Goal: Task Accomplishment & Management: Manage account settings

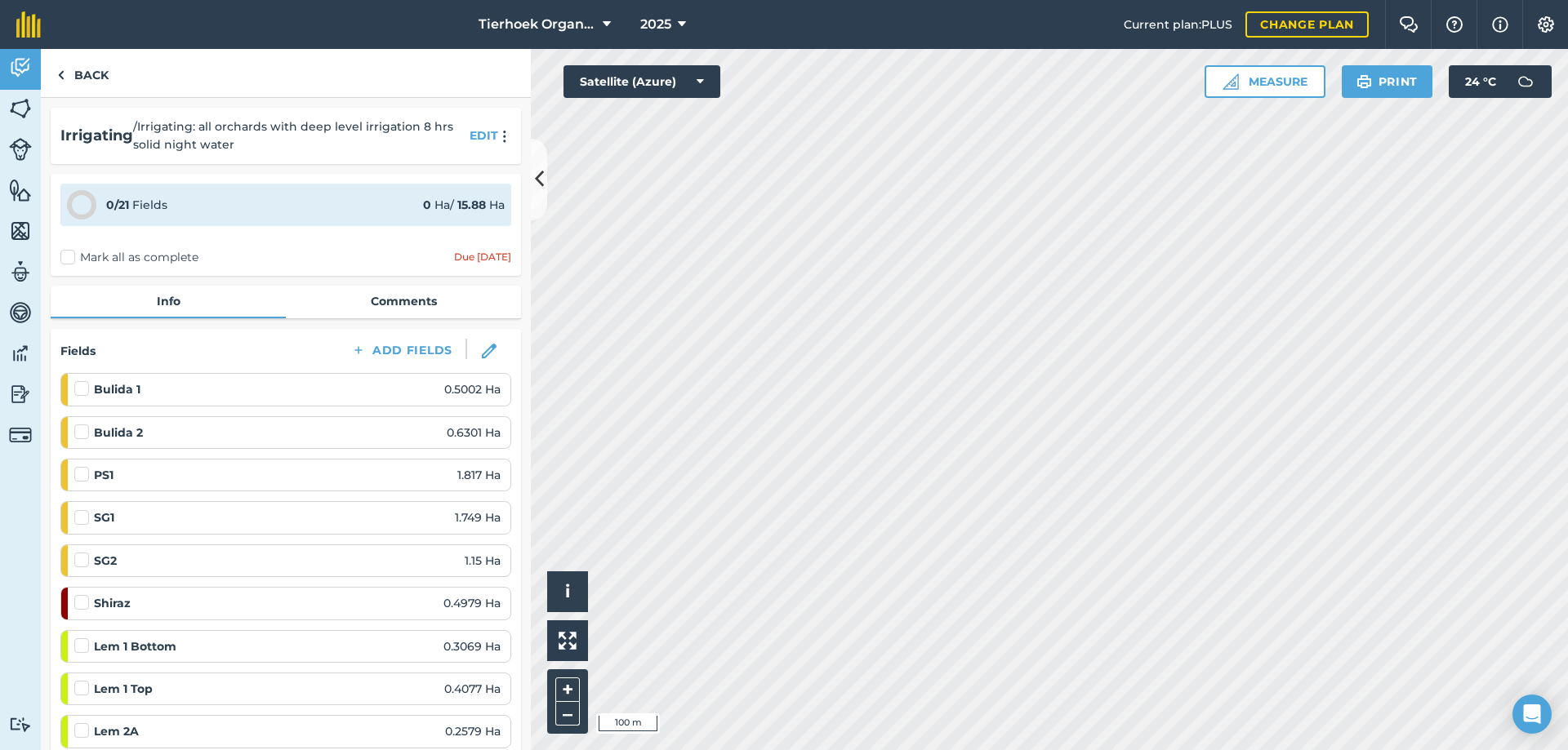
click at [71, 260] on label "Mark all as complete" at bounding box center [130, 257] width 138 height 17
click at [71, 260] on input "Mark all as complete" at bounding box center [66, 255] width 11 height 11
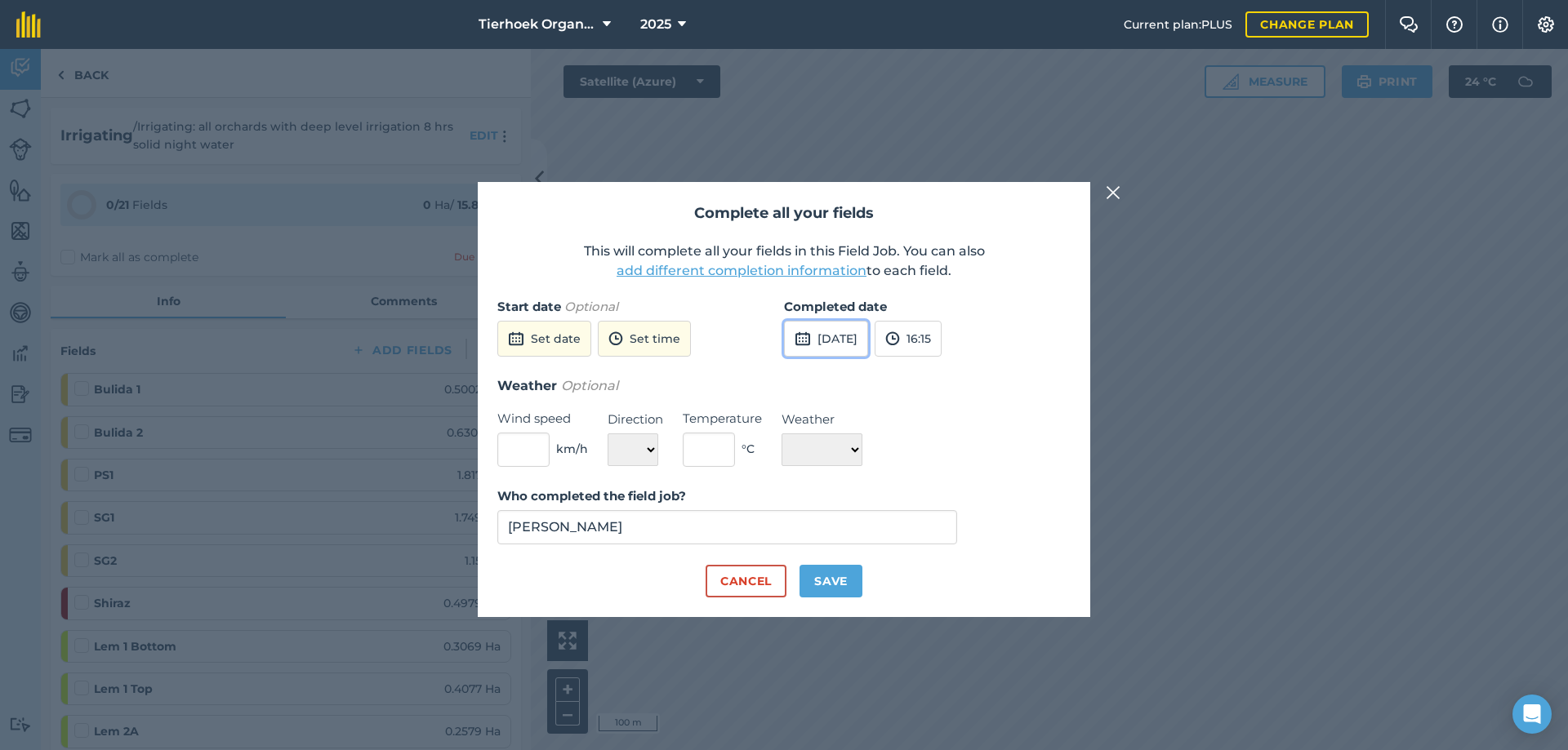
click at [868, 339] on button "[DATE]" at bounding box center [825, 338] width 84 height 36
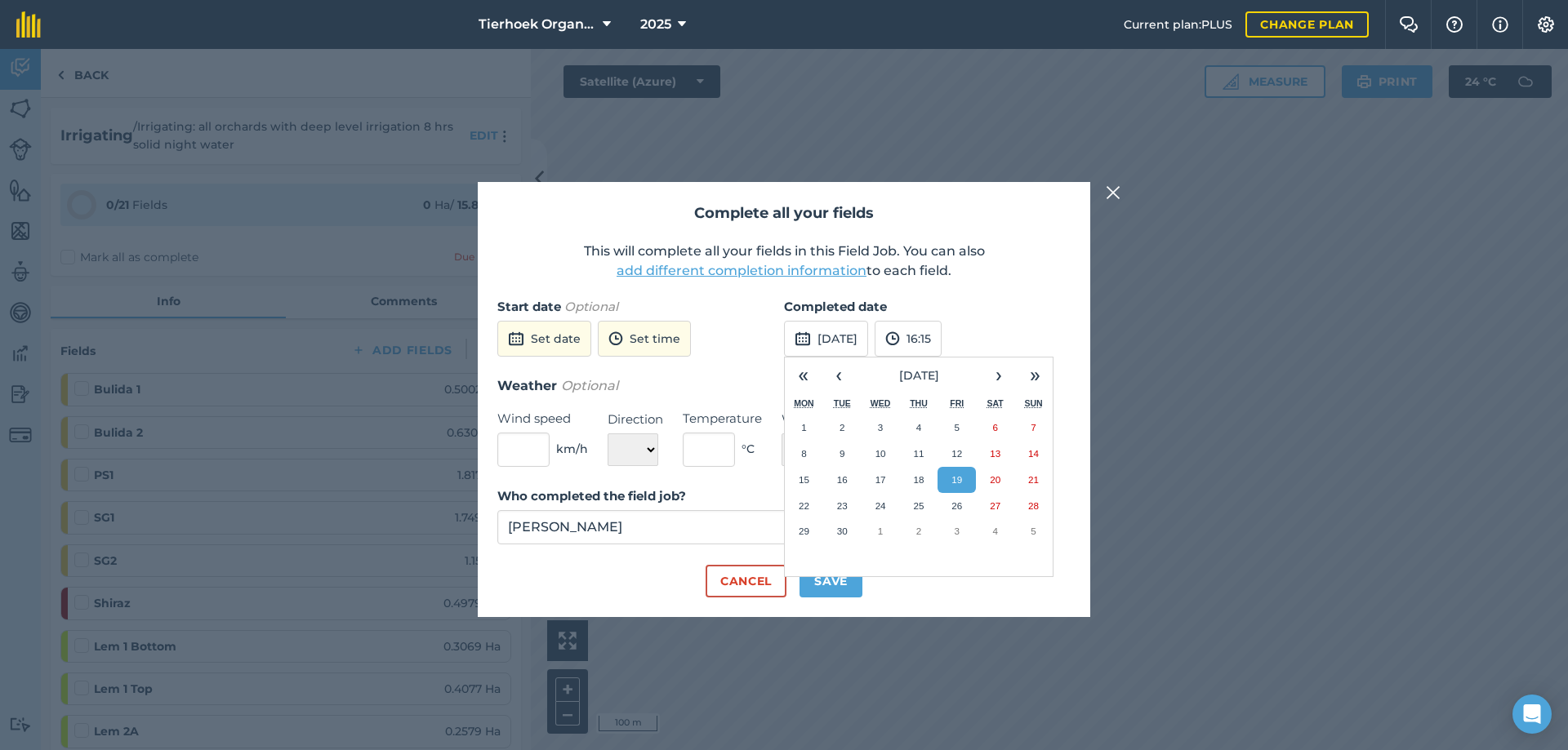
click at [959, 482] on abbr "19" at bounding box center [956, 479] width 11 height 11
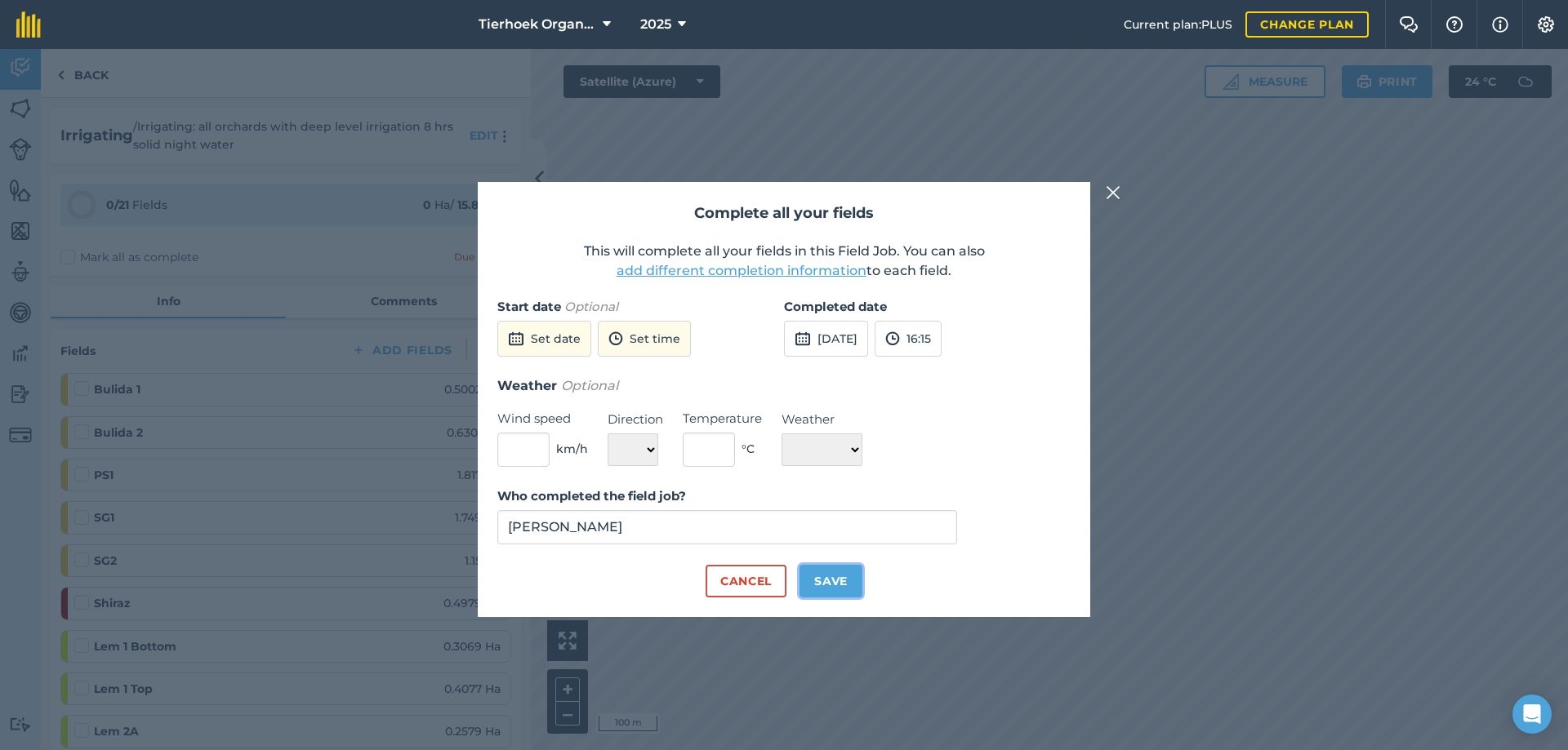
click at [813, 579] on button "Save" at bounding box center [830, 581] width 63 height 33
checkbox input "true"
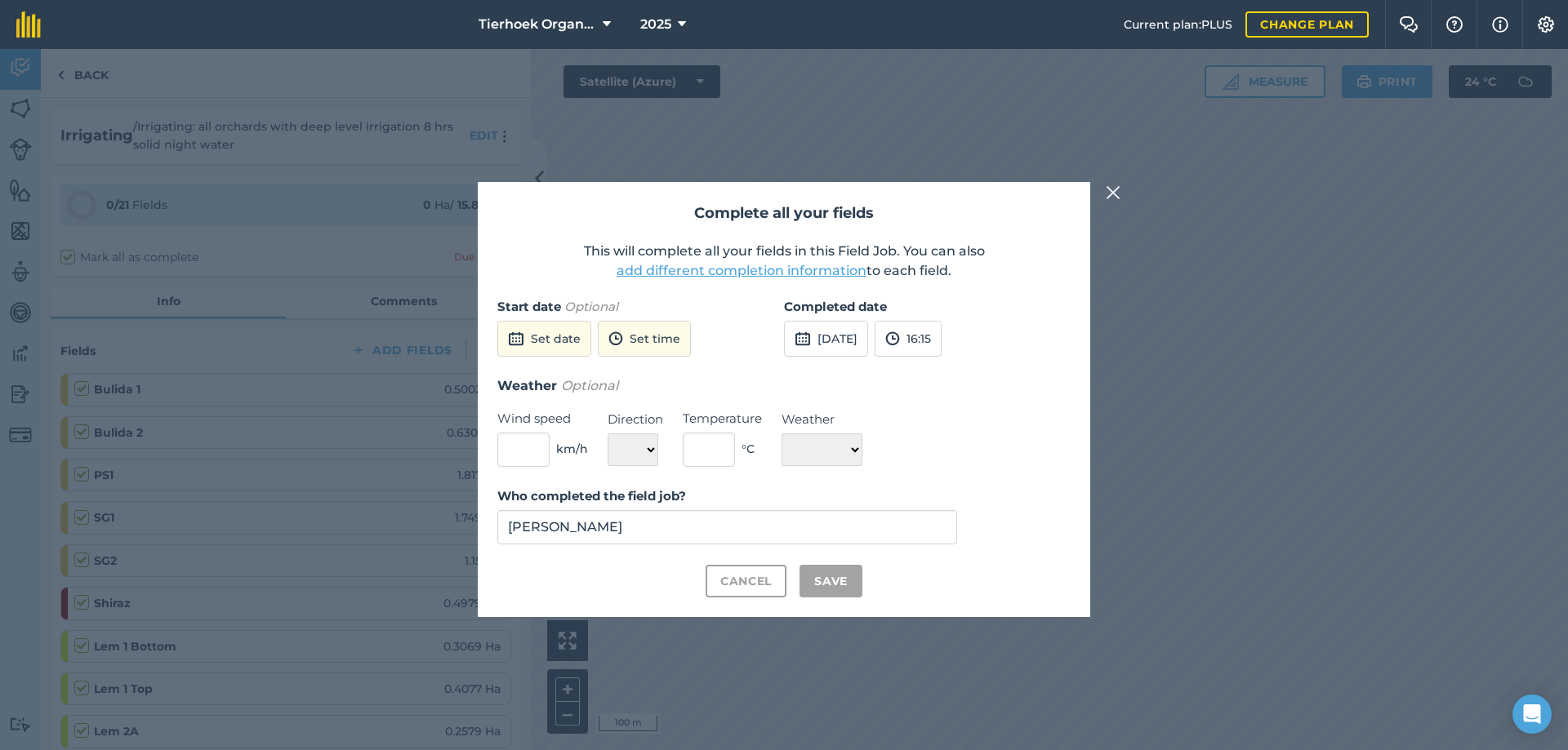
checkbox input "true"
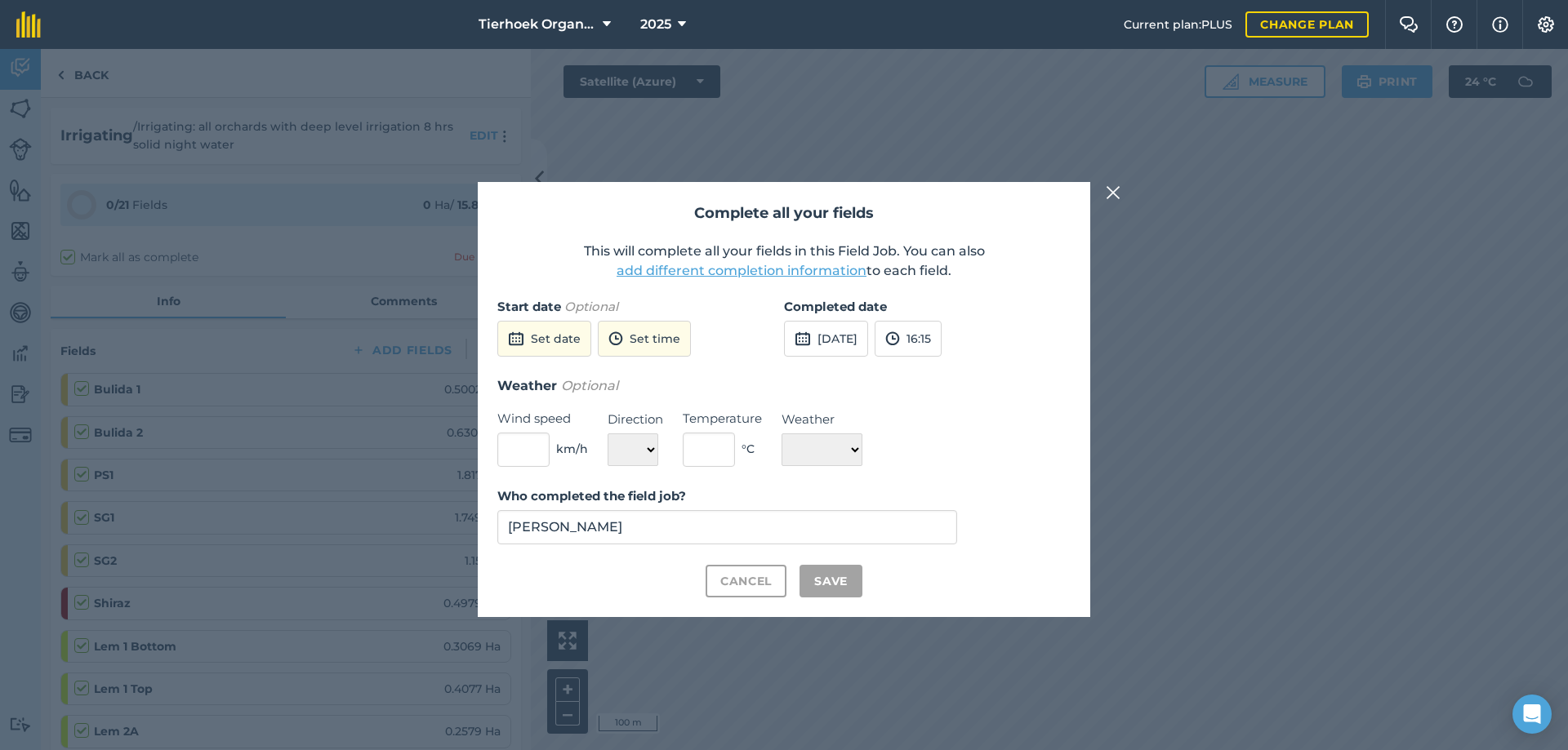
checkbox input "true"
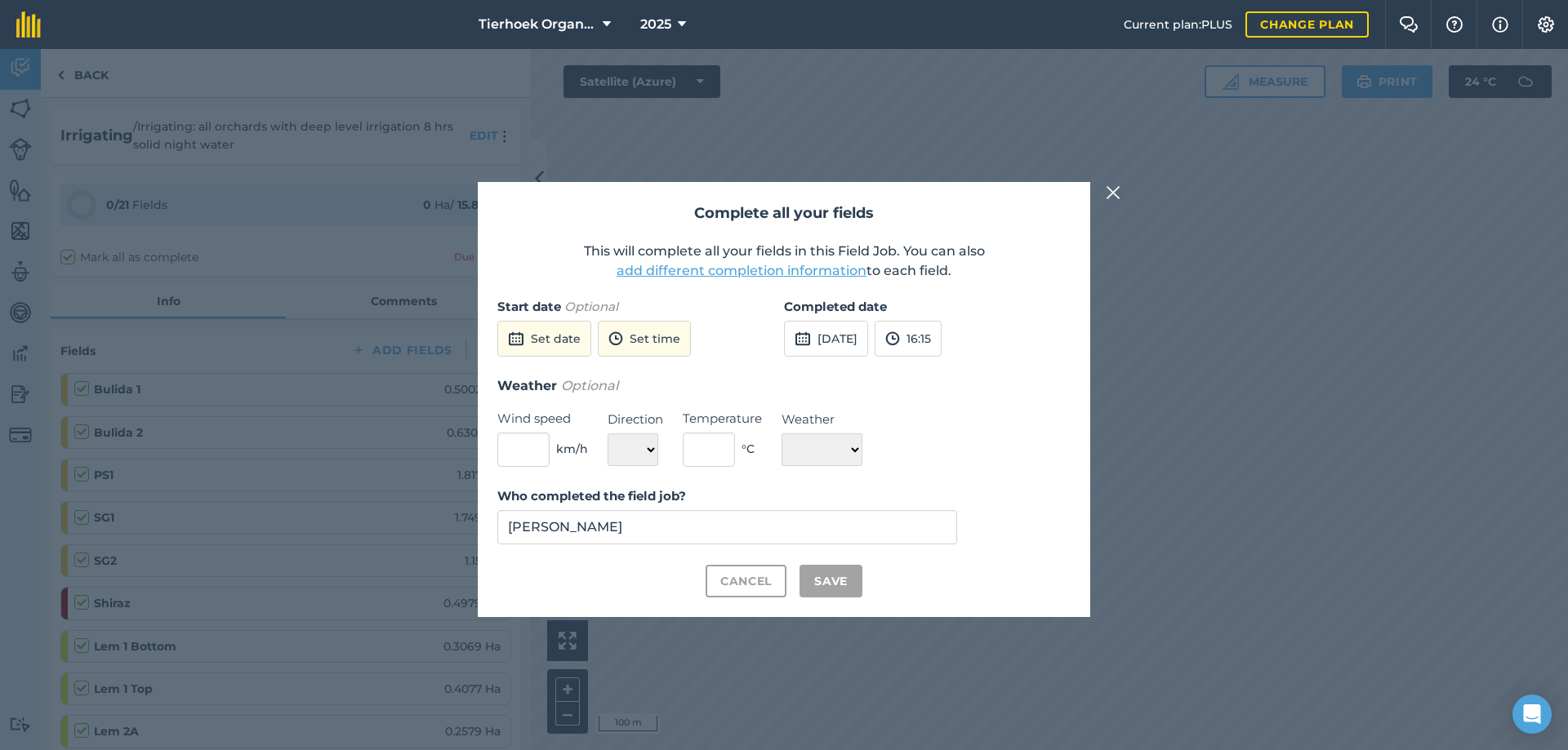
checkbox input "true"
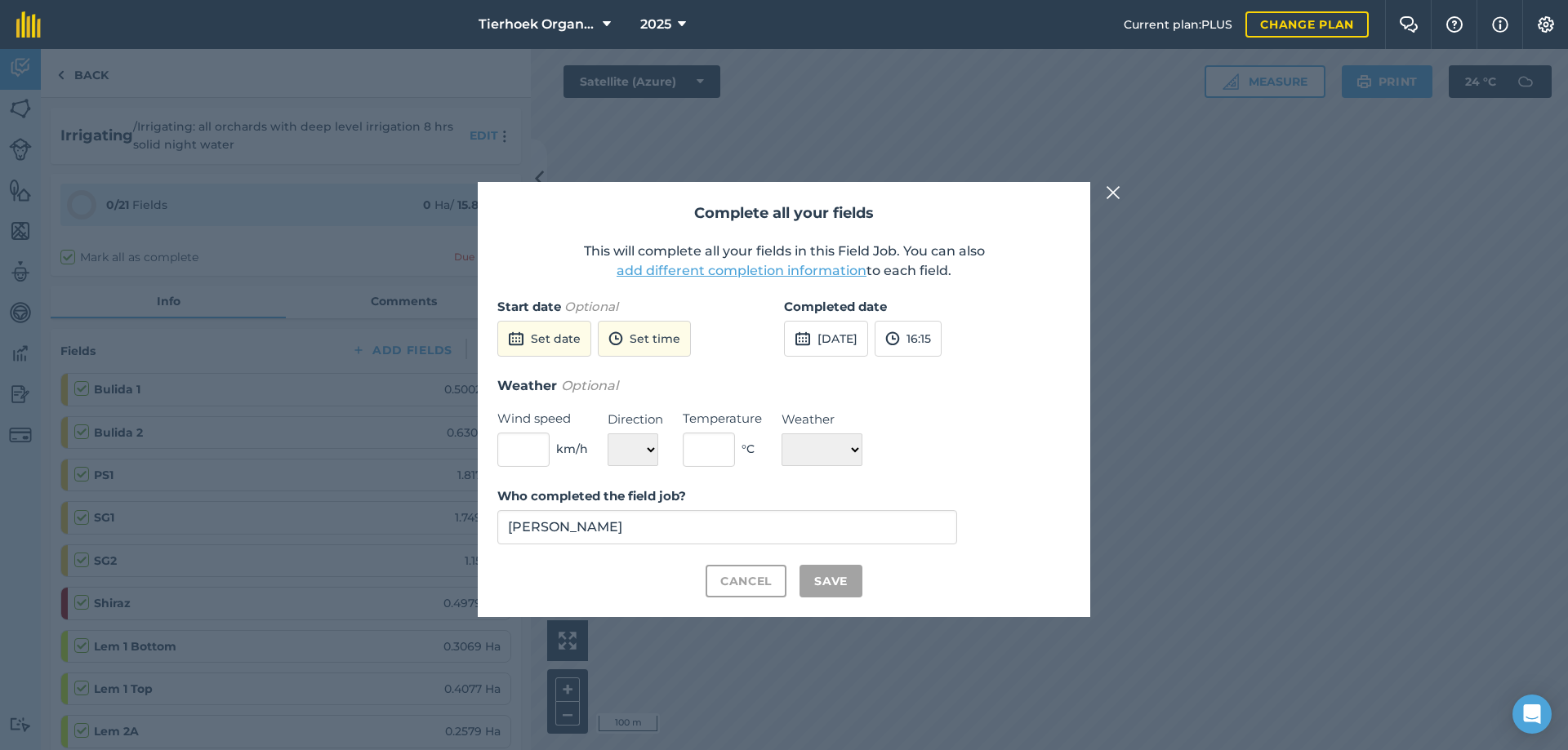
checkbox input "true"
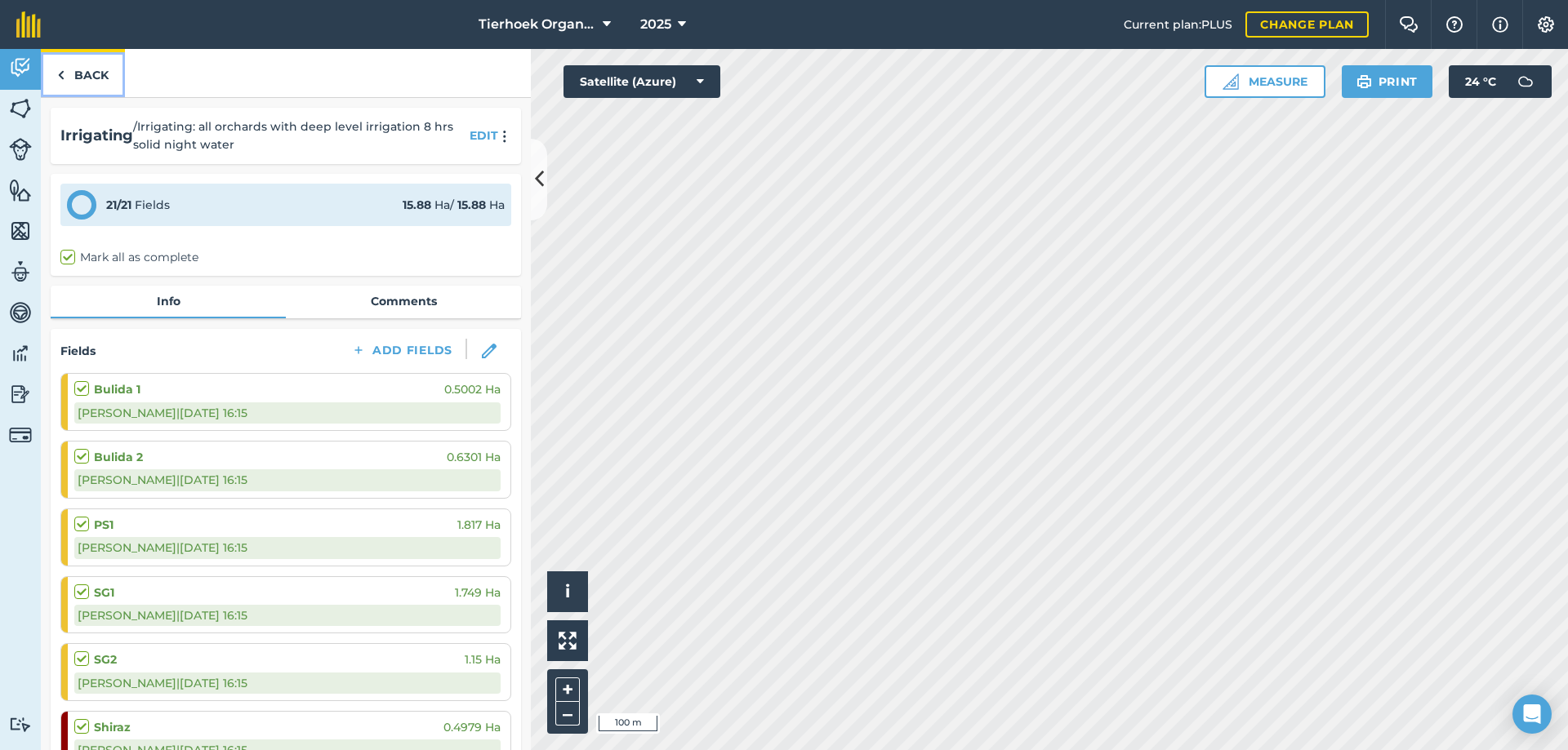
click at [97, 66] on link "Back" at bounding box center [82, 73] width 84 height 48
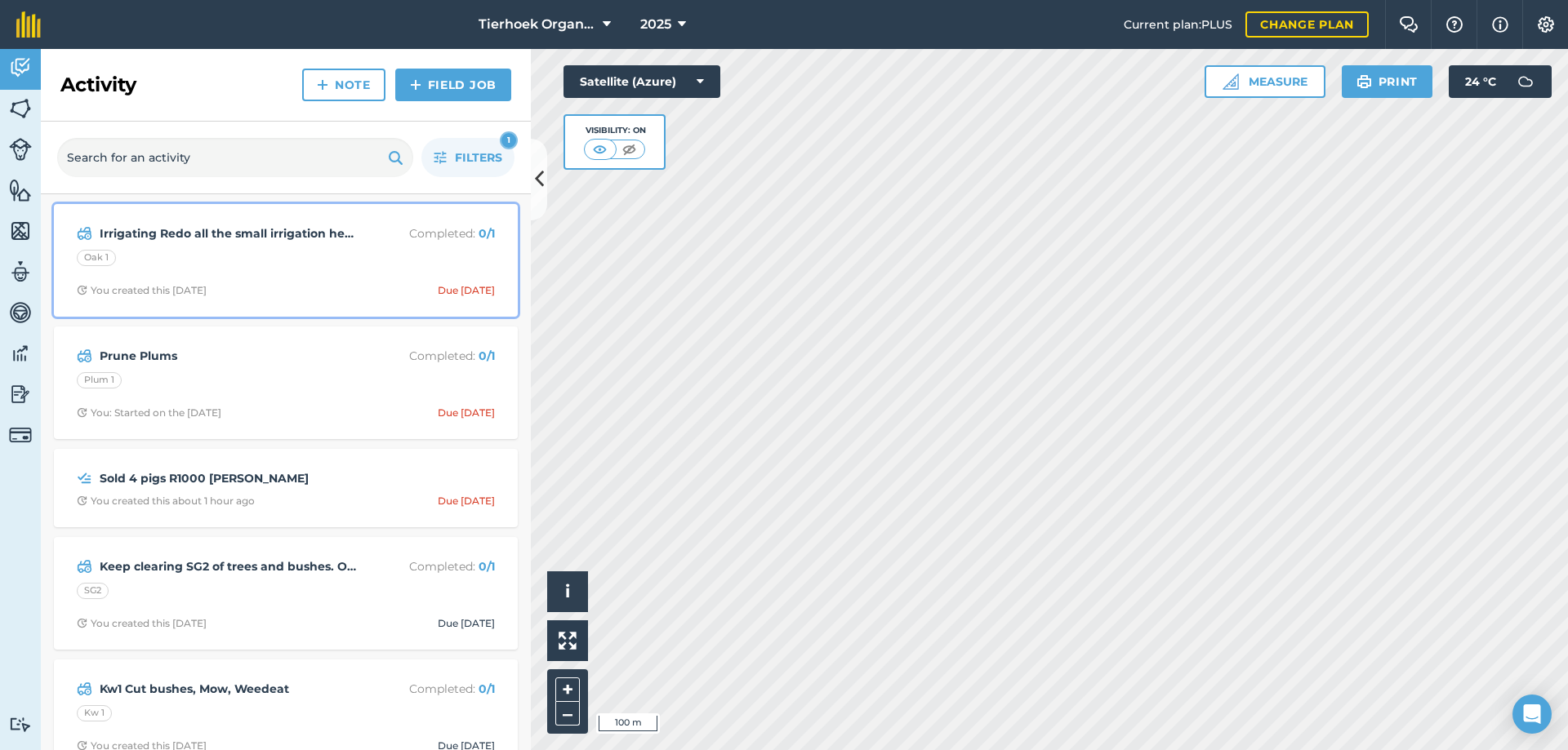
click at [331, 271] on div "Irrigating Redo all the small irrigation heads on the Oaks Completed : 0 / 1 Oa…" at bounding box center [286, 261] width 444 height 93
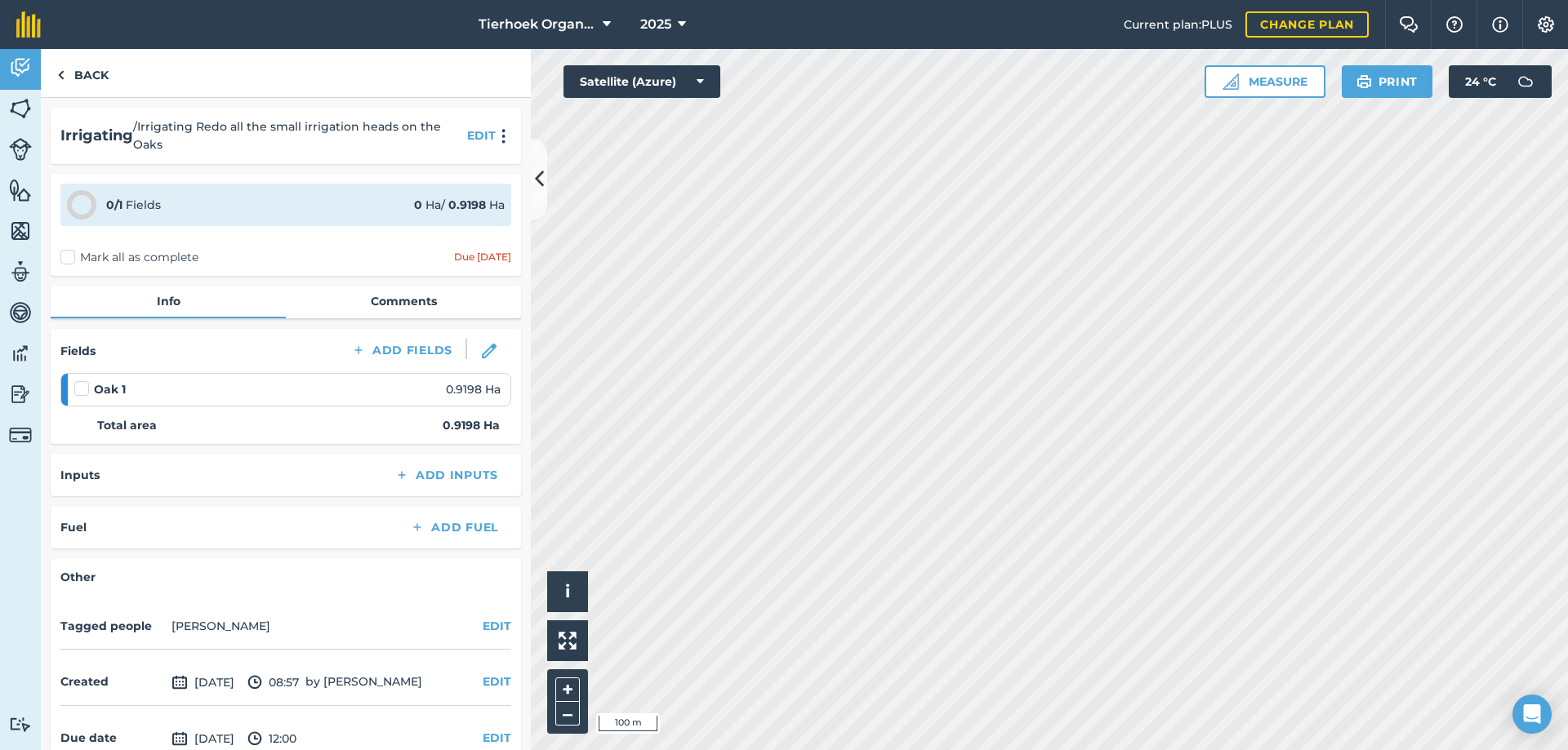
click at [71, 256] on label "Mark all as complete" at bounding box center [130, 257] width 138 height 17
click at [71, 256] on input "Mark all as complete" at bounding box center [66, 255] width 11 height 11
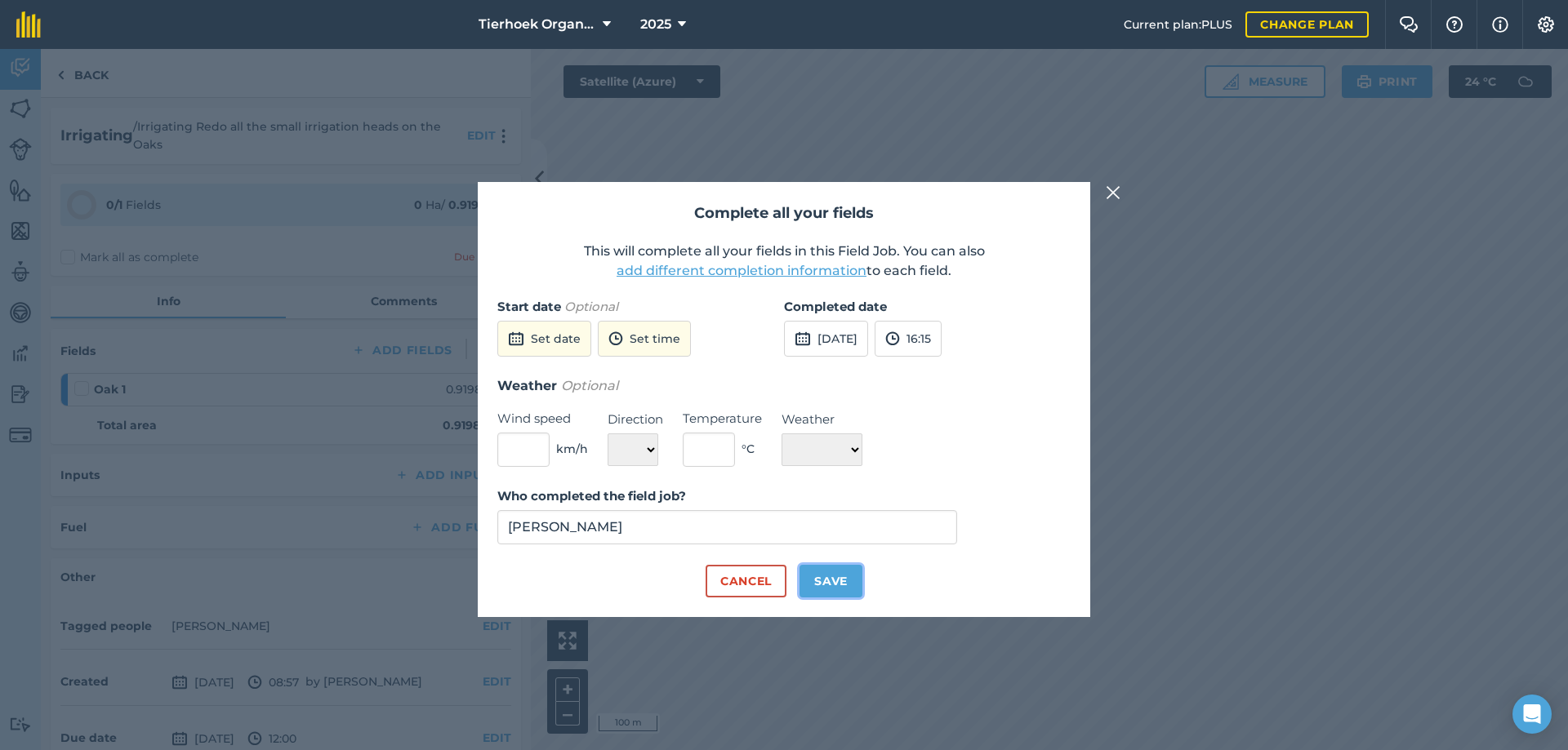
click at [836, 586] on button "Save" at bounding box center [830, 581] width 63 height 33
checkbox input "true"
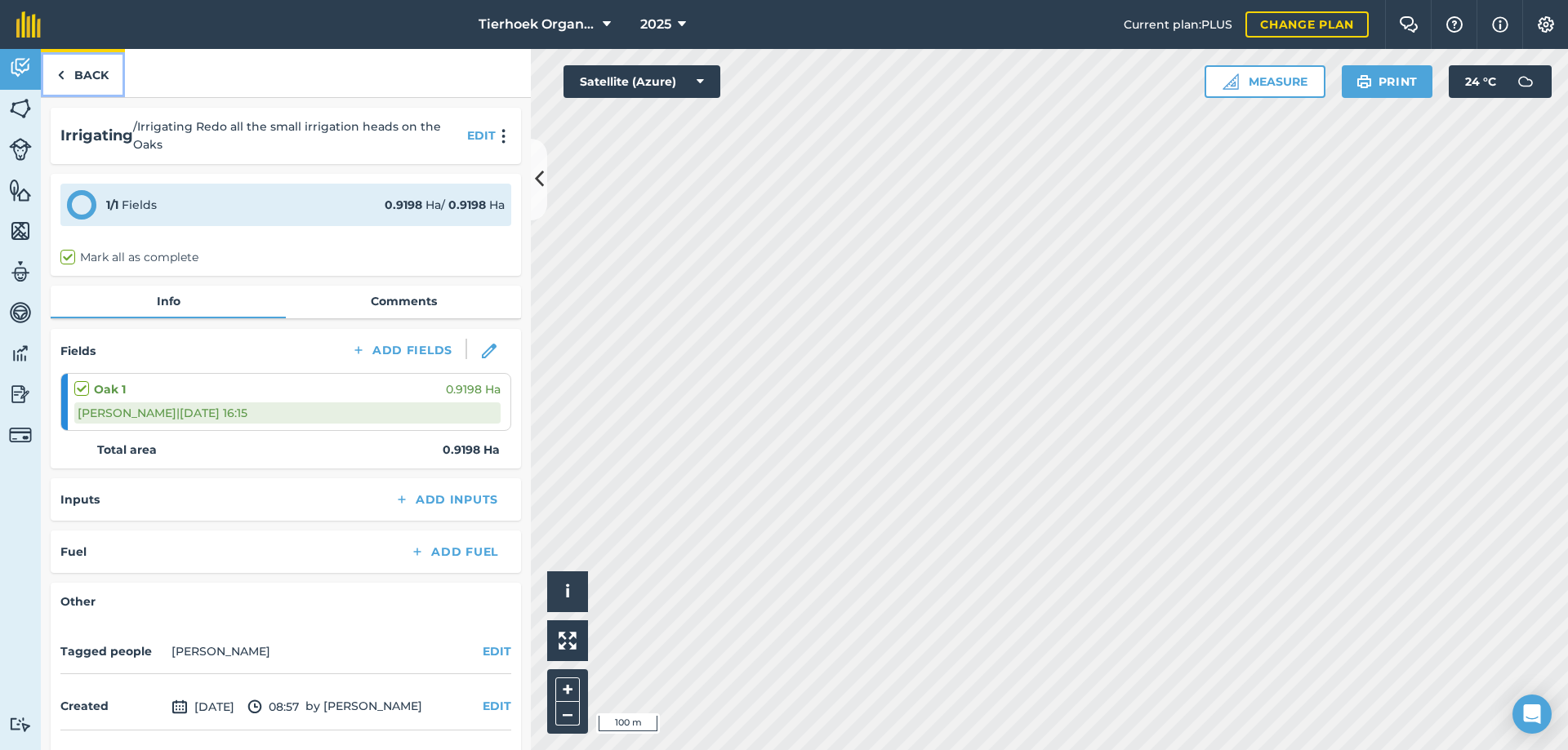
click at [80, 77] on link "Back" at bounding box center [82, 73] width 84 height 48
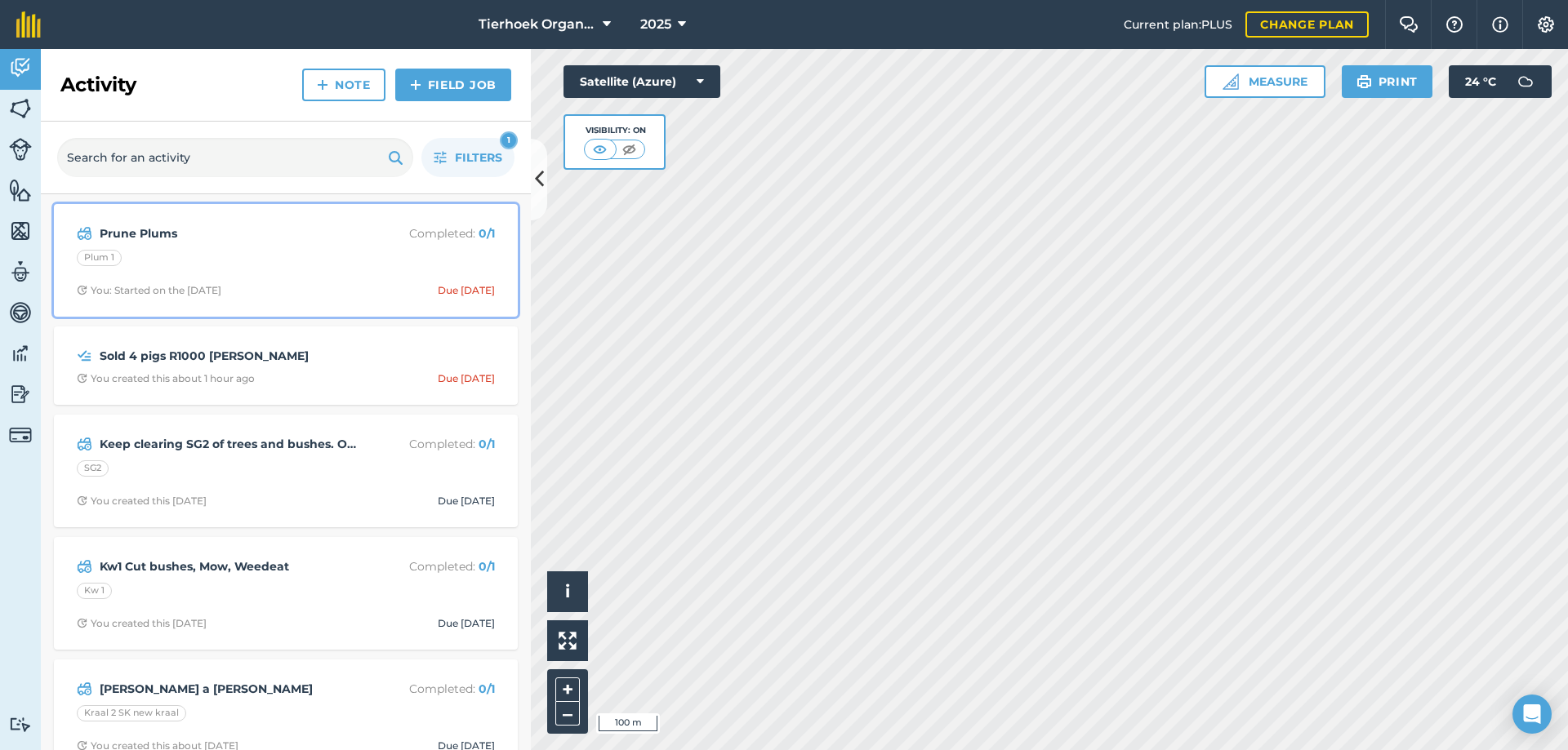
click at [265, 266] on div "Plum 1" at bounding box center [286, 261] width 418 height 21
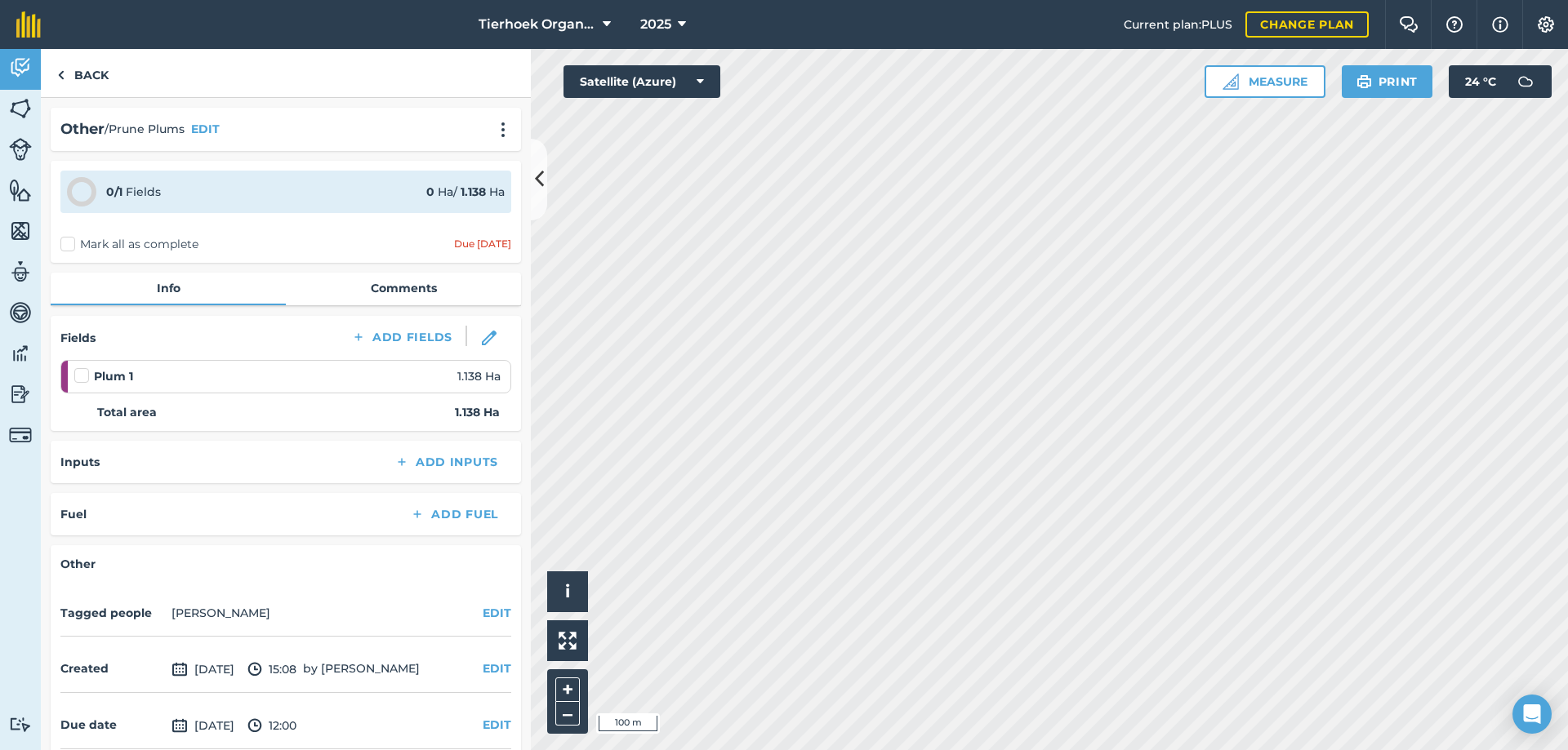
click at [81, 368] on label at bounding box center [84, 368] width 19 height 0
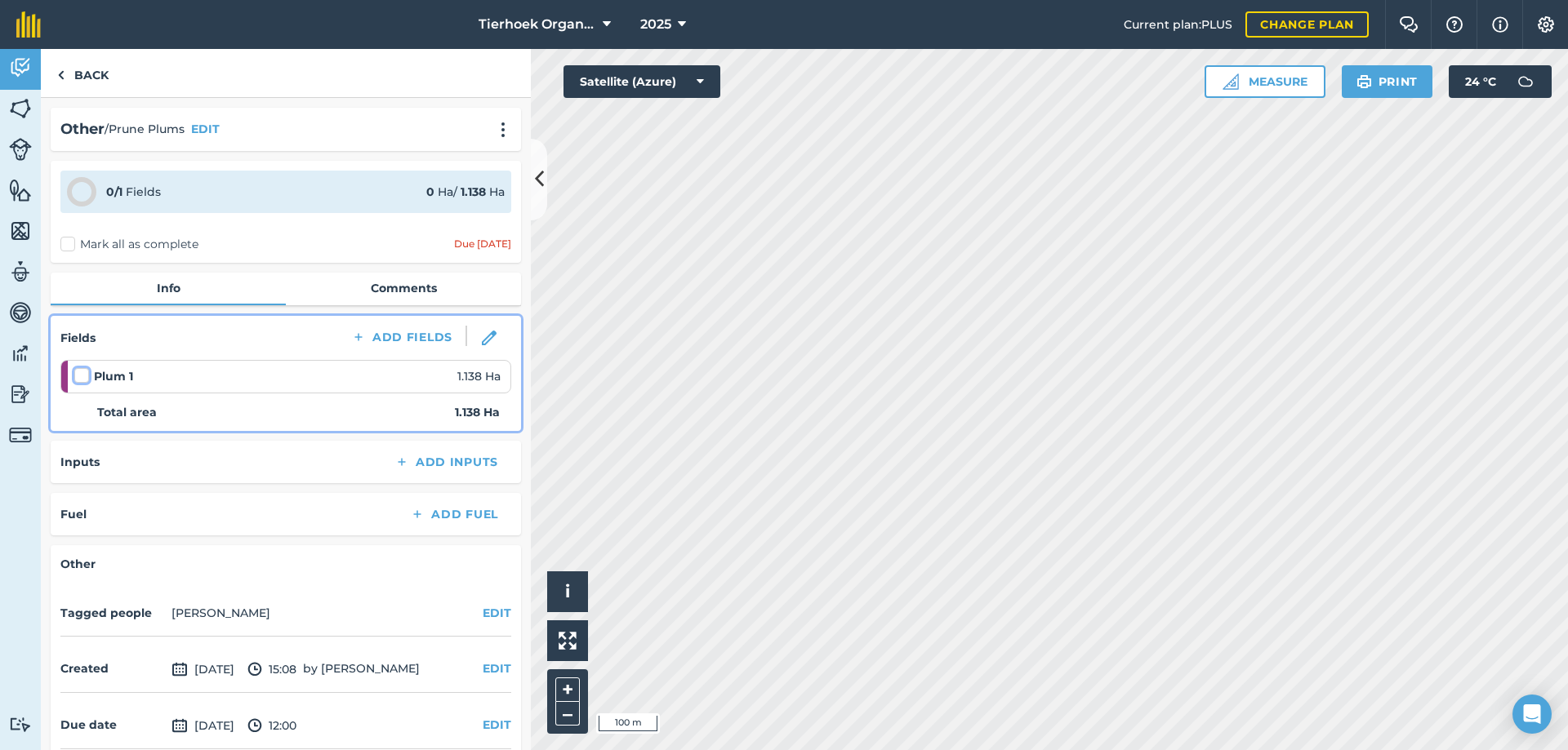
click at [81, 375] on input "checkbox" at bounding box center [79, 373] width 11 height 11
checkbox input "false"
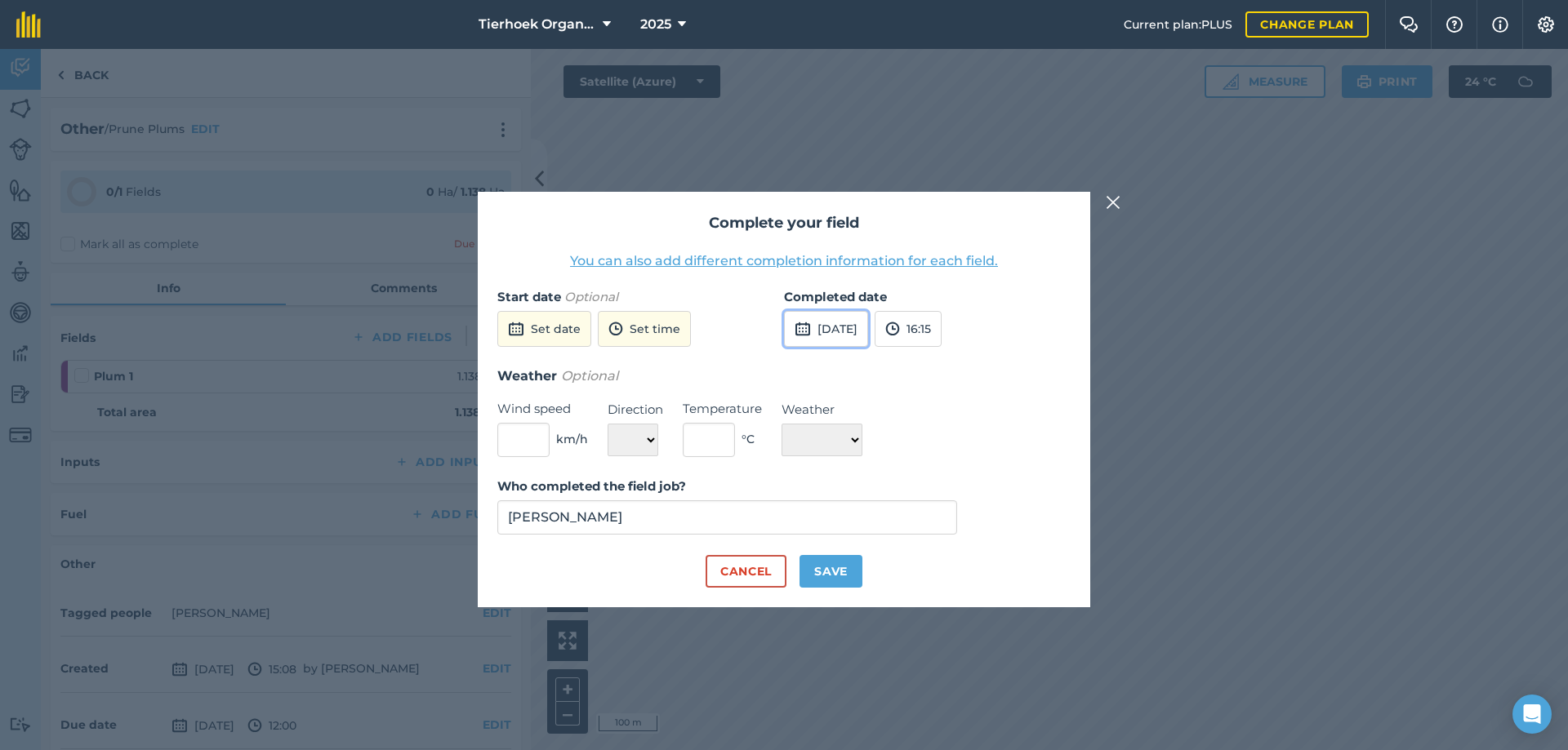
click at [848, 327] on button "[DATE]" at bounding box center [825, 329] width 84 height 36
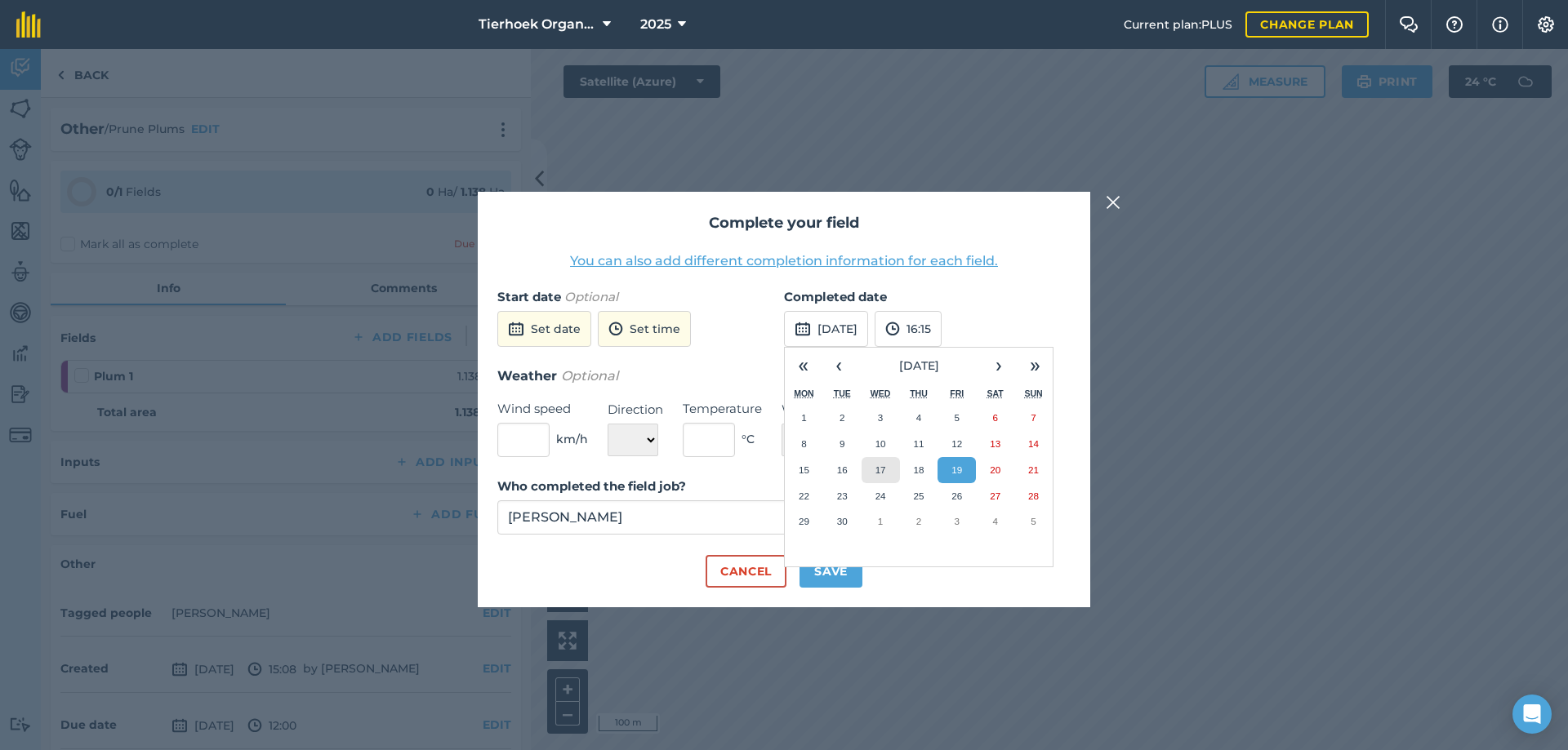
click at [884, 468] on abbr "17" at bounding box center [881, 470] width 11 height 11
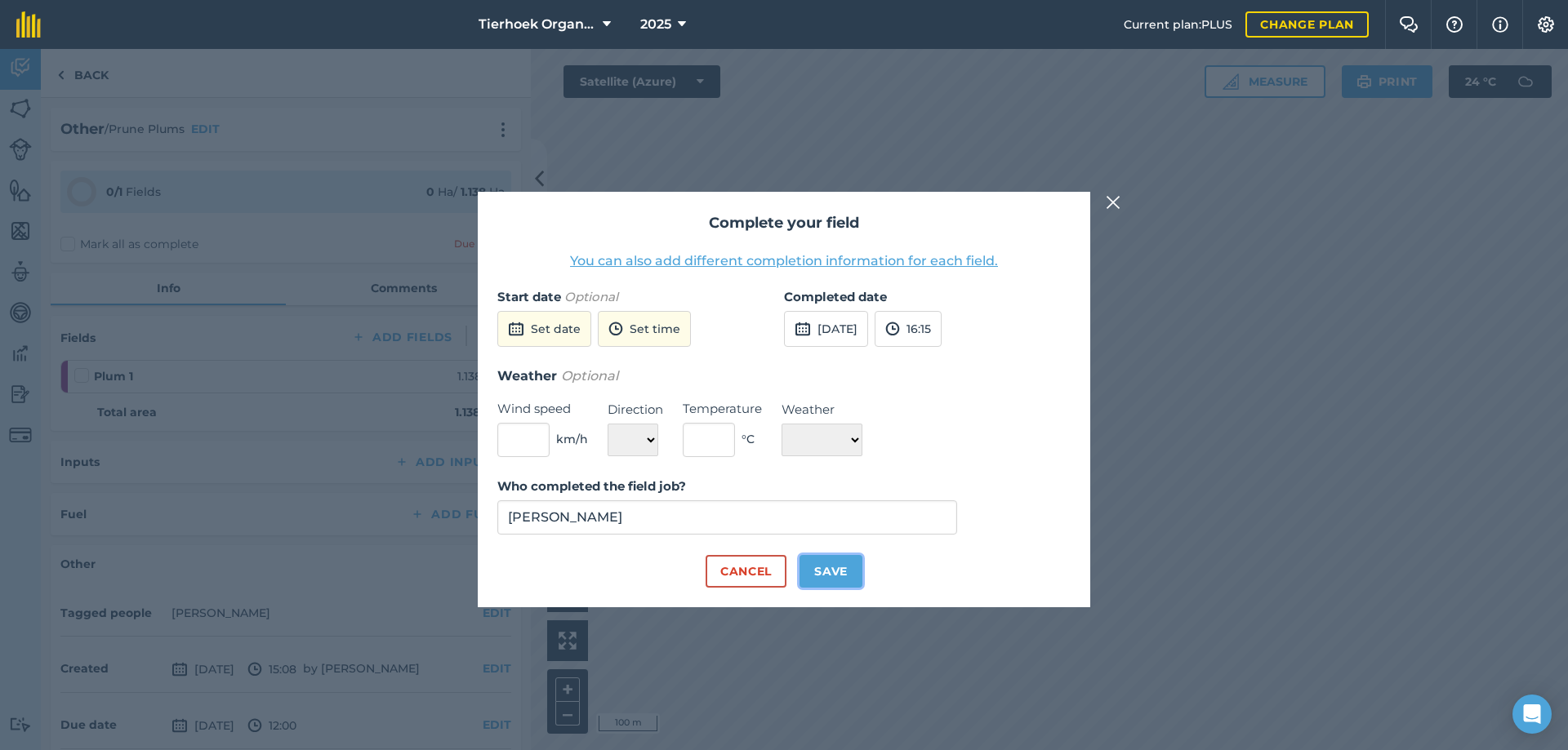
click at [832, 576] on button "Save" at bounding box center [830, 571] width 63 height 33
checkbox input "true"
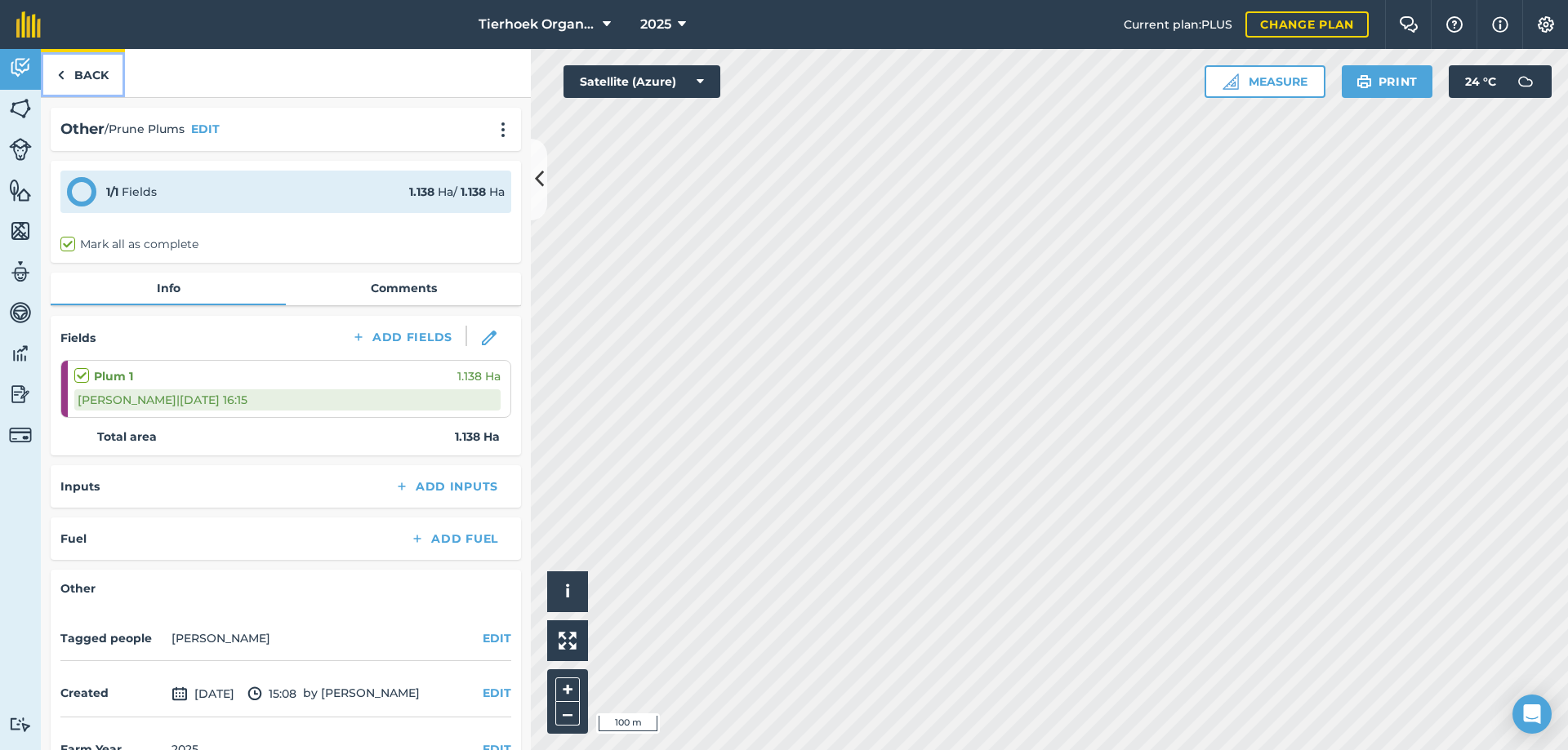
click at [89, 70] on link "Back" at bounding box center [82, 73] width 84 height 48
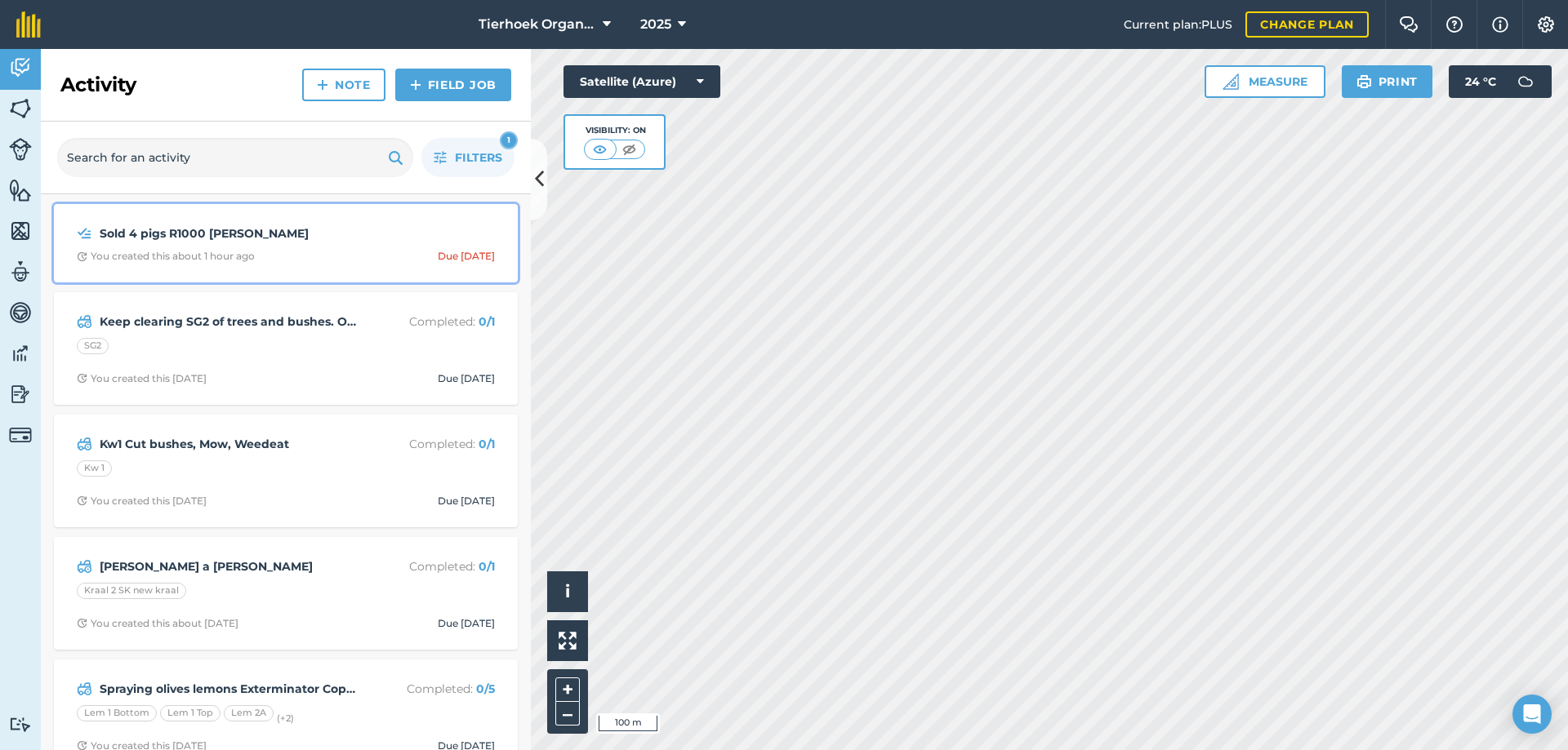
click at [306, 247] on div "Sold 4 pigs R1000 [PERSON_NAME] You created this about 1 hour ago Due [DATE]" at bounding box center [286, 243] width 444 height 59
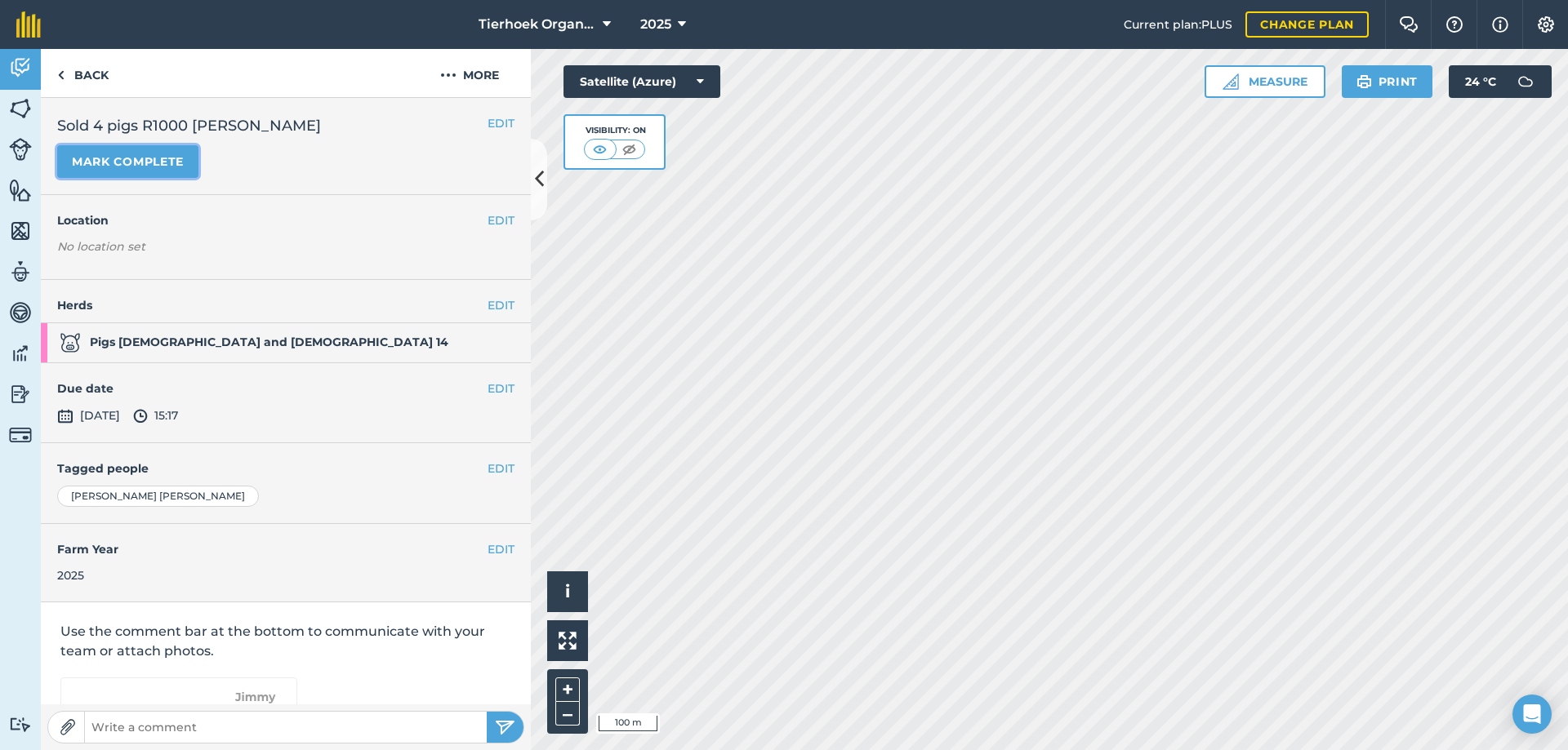
click at [127, 163] on button "Mark complete" at bounding box center [128, 161] width 141 height 33
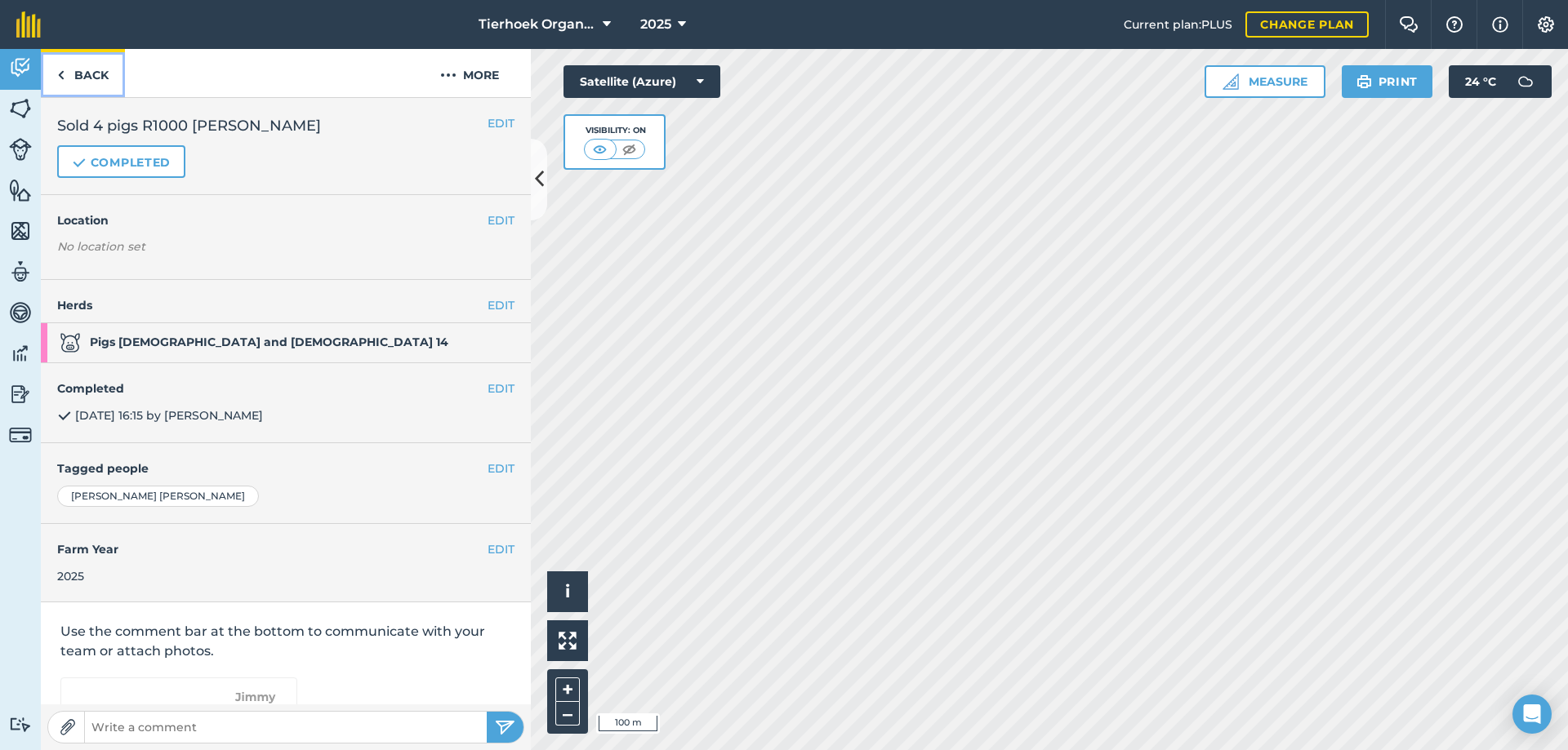
click at [89, 77] on link "Back" at bounding box center [82, 73] width 84 height 48
